Goal: Task Accomplishment & Management: Manage account settings

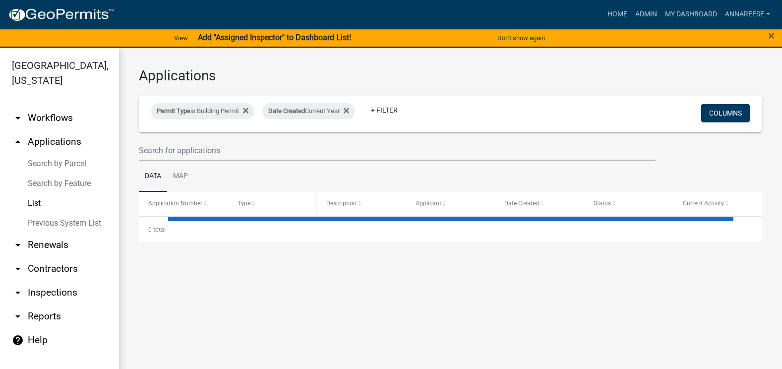
select select "3: 100"
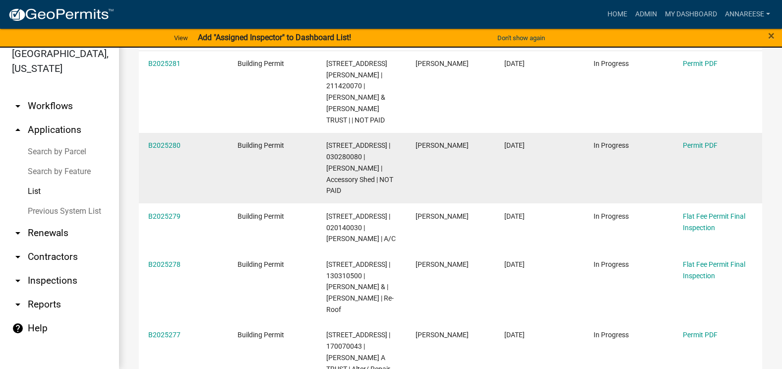
scroll to position [198, 0]
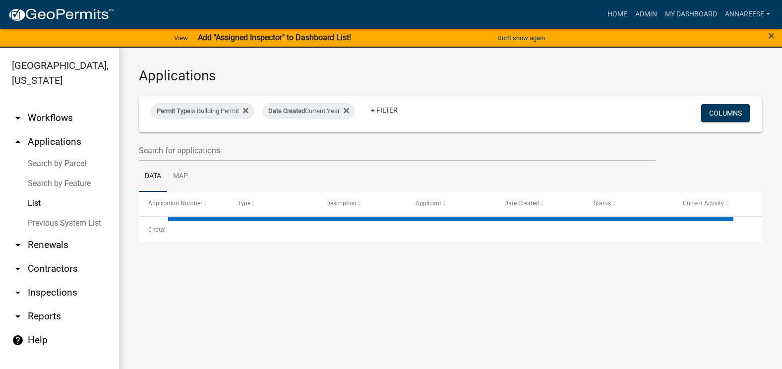
select select "3: 100"
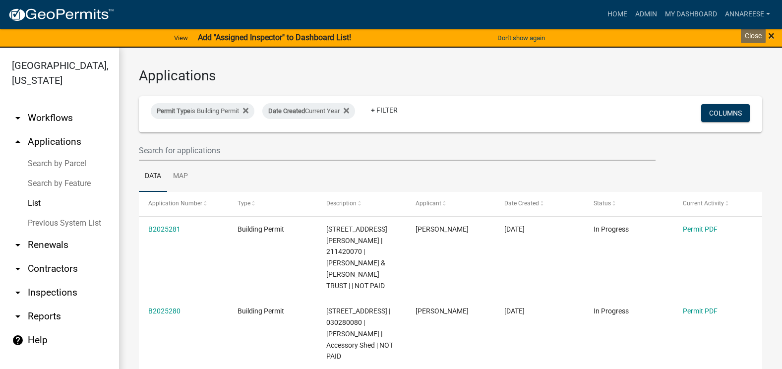
click at [772, 34] on span "×" at bounding box center [771, 36] width 6 height 14
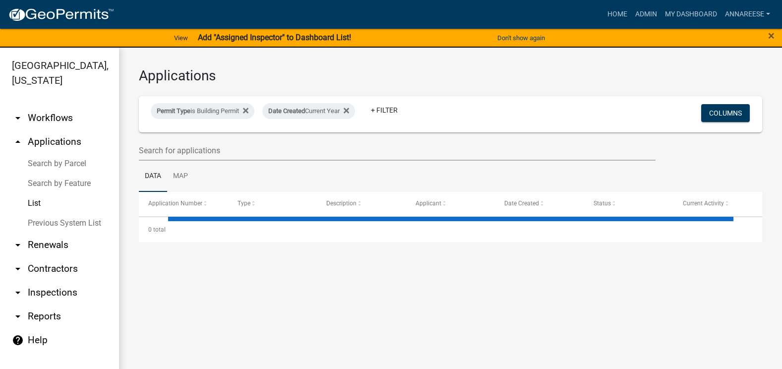
select select "3: 100"
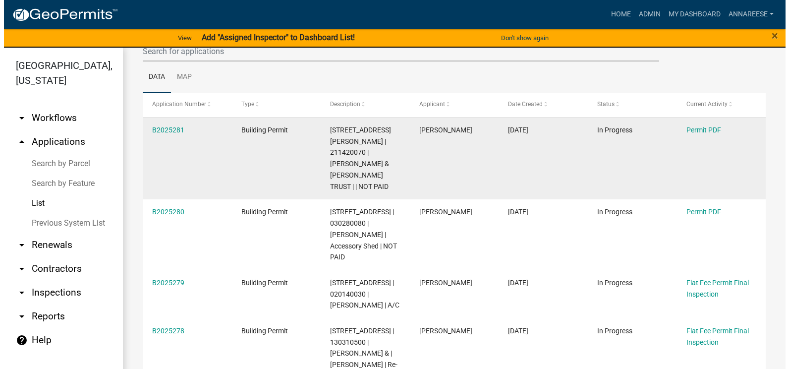
scroll to position [149, 0]
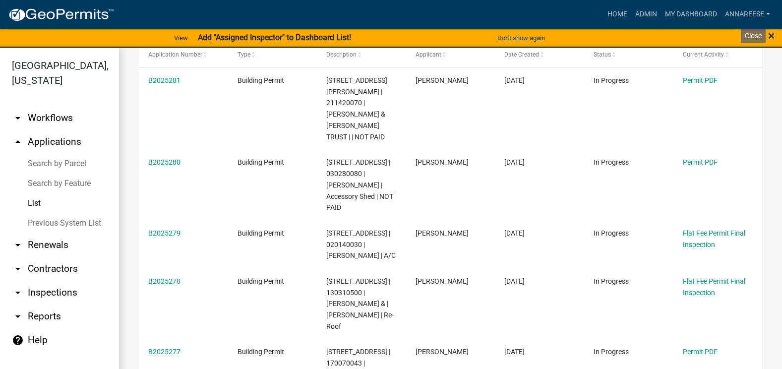
click at [771, 33] on span "×" at bounding box center [771, 36] width 6 height 14
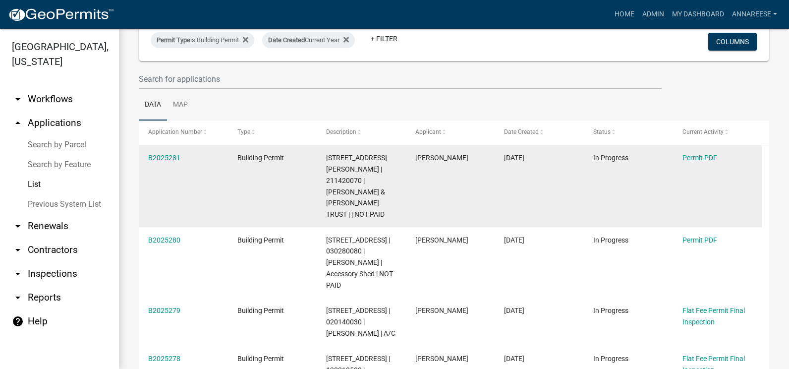
scroll to position [50, 0]
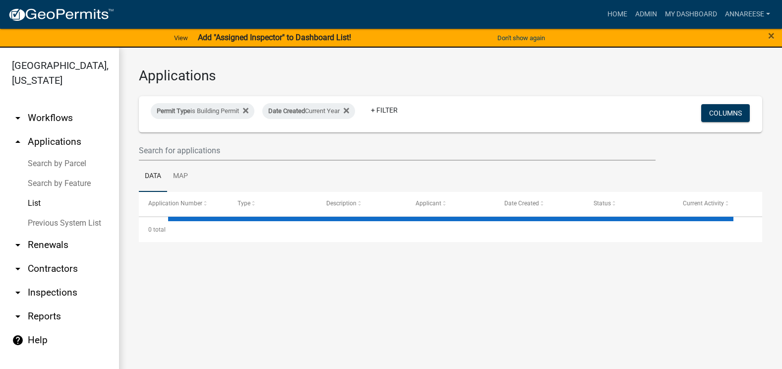
select select "3: 100"
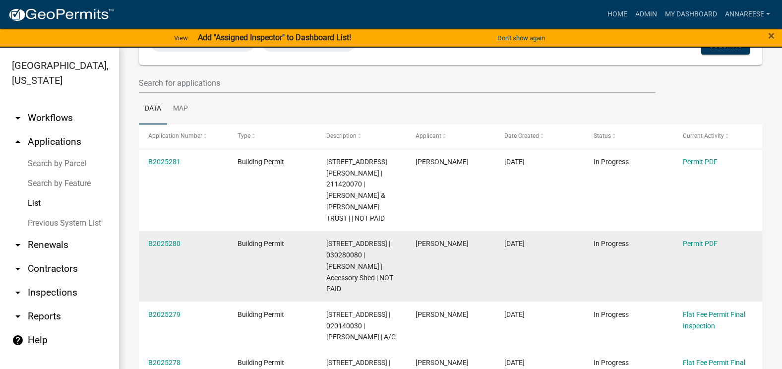
scroll to position [50, 0]
